Goal: Contribute content: Contribute content

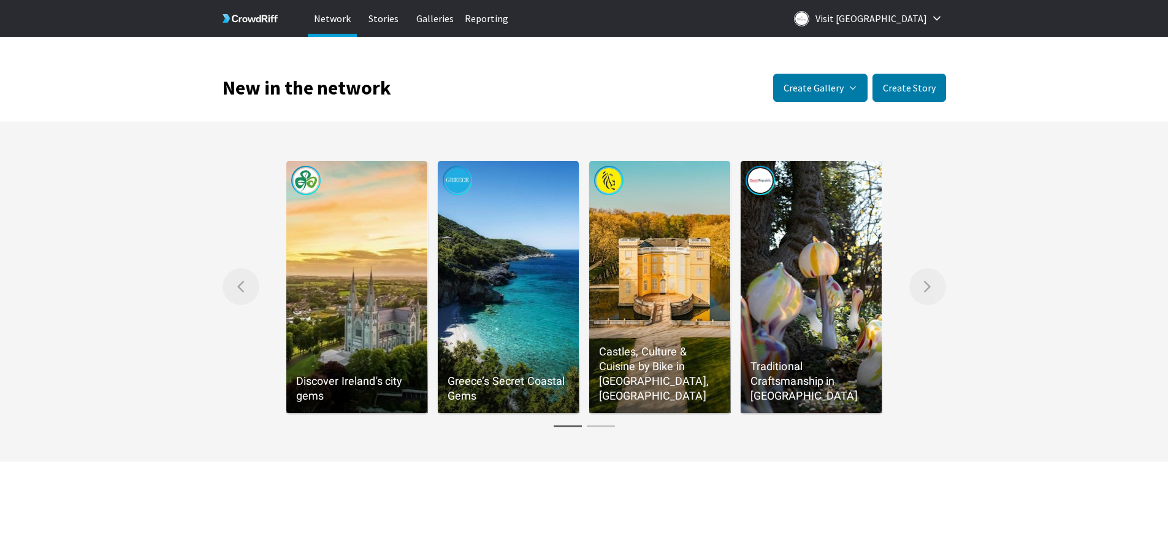
click at [375, 21] on p "Stories" at bounding box center [383, 18] width 49 height 37
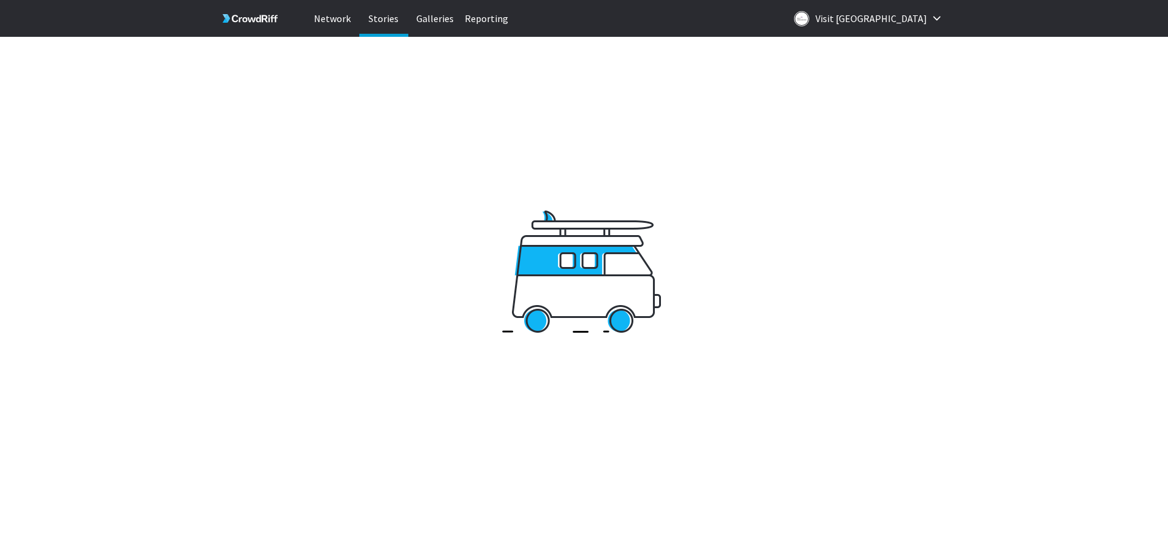
click at [310, 20] on p "Network" at bounding box center [332, 18] width 49 height 37
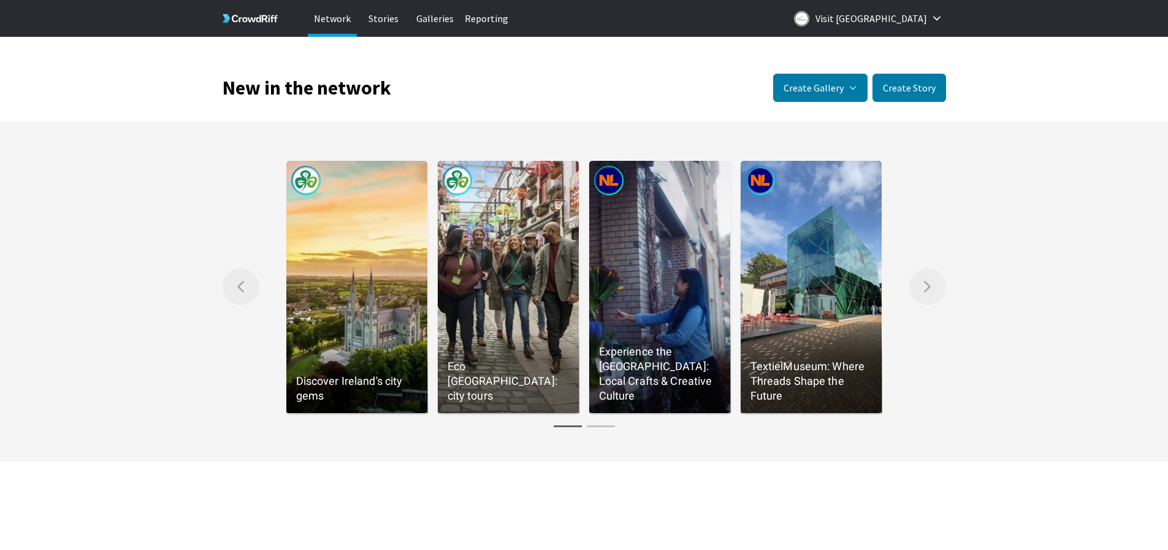
click at [374, 13] on p "Stories" at bounding box center [383, 18] width 49 height 37
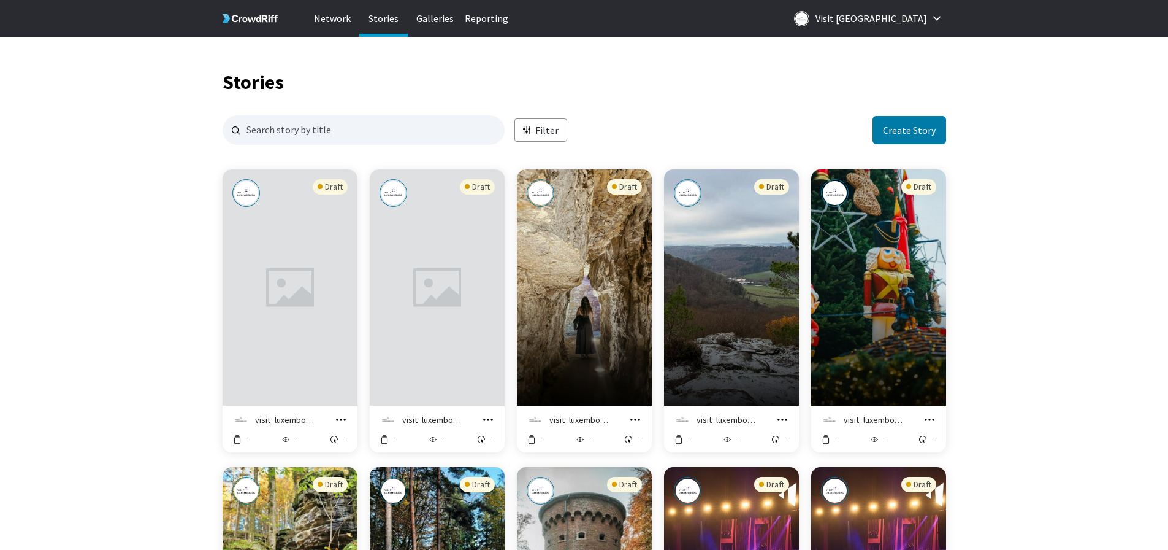
scroll to position [1181, 715]
click at [908, 131] on button "Create Story" at bounding box center [910, 130] width 74 height 28
